Goal: Communication & Community: Participate in discussion

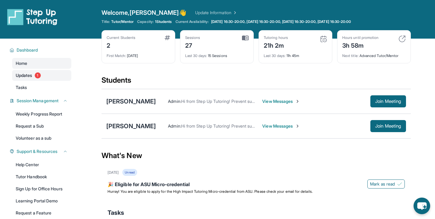
click at [28, 76] on span "Updates" at bounding box center [24, 75] width 17 height 6
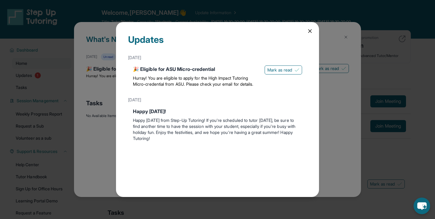
click at [311, 30] on icon at bounding box center [309, 31] width 3 height 3
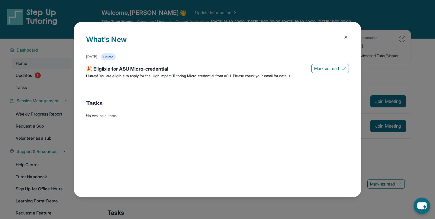
click at [346, 36] on img at bounding box center [345, 37] width 5 height 5
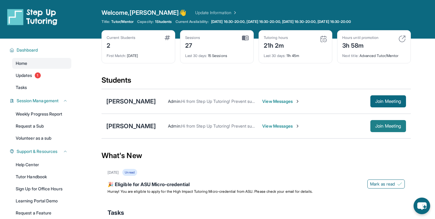
click at [382, 127] on span "Join Meeting" at bounding box center [388, 126] width 26 height 4
click at [284, 129] on span "View Messages" at bounding box center [281, 126] width 38 height 6
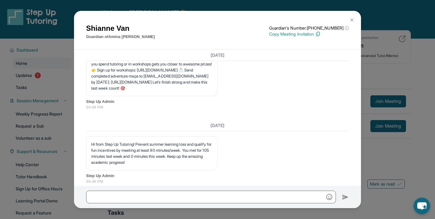
scroll to position [2178, 0]
click at [349, 21] on img at bounding box center [351, 20] width 5 height 5
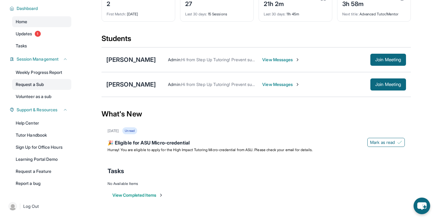
scroll to position [0, 0]
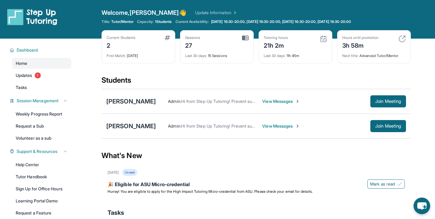
click at [123, 46] on div "2" at bounding box center [121, 45] width 29 height 10
click at [122, 38] on div "Current Students" at bounding box center [121, 37] width 29 height 5
click at [31, 76] on span "Updates" at bounding box center [24, 75] width 17 height 6
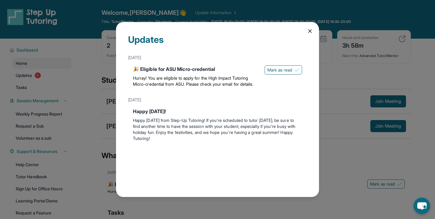
click at [311, 30] on icon at bounding box center [309, 31] width 3 height 3
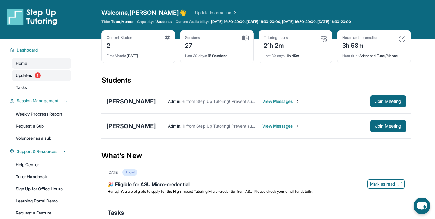
click at [31, 74] on span "Updates" at bounding box center [24, 75] width 17 height 6
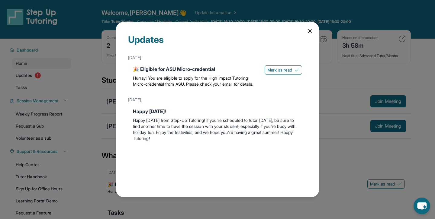
click at [312, 29] on icon at bounding box center [310, 31] width 6 height 6
